Goal: Navigation & Orientation: Find specific page/section

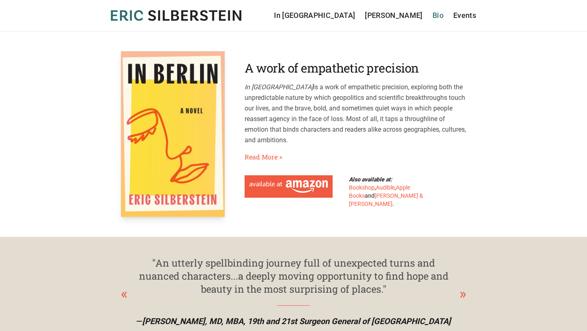
click at [435, 15] on link "Bio" at bounding box center [438, 15] width 11 height 11
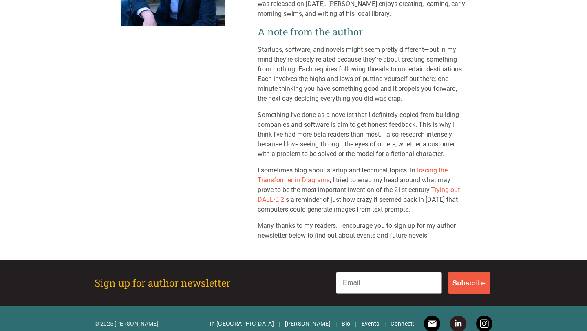
scroll to position [147, 0]
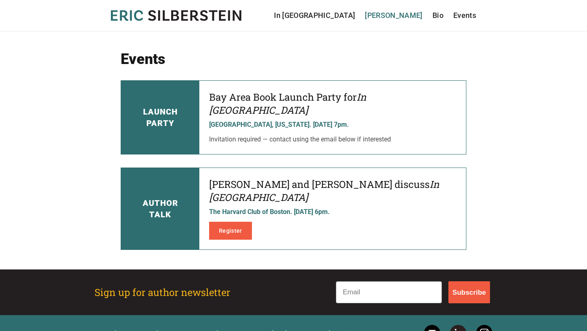
click at [399, 18] on link "[PERSON_NAME]" at bounding box center [394, 15] width 58 height 11
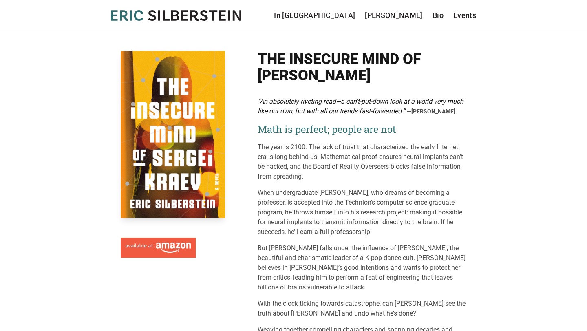
scroll to position [1, 0]
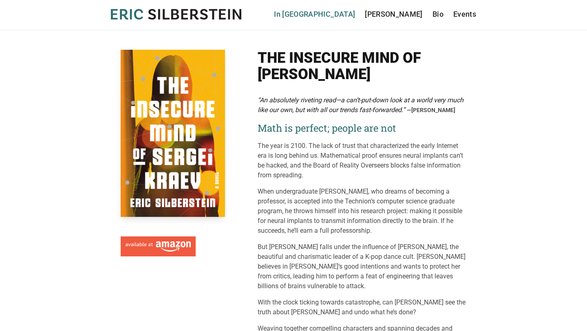
click at [354, 16] on link "In [GEOGRAPHIC_DATA]" at bounding box center [314, 14] width 81 height 11
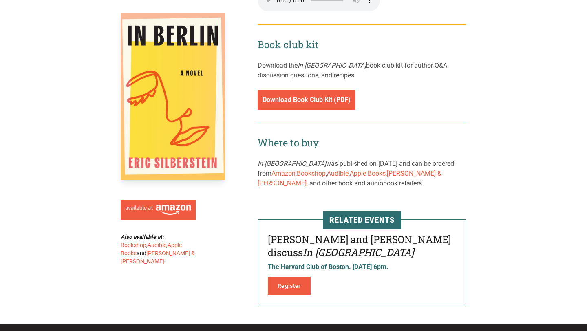
scroll to position [1179, 0]
